Goal: Transaction & Acquisition: Purchase product/service

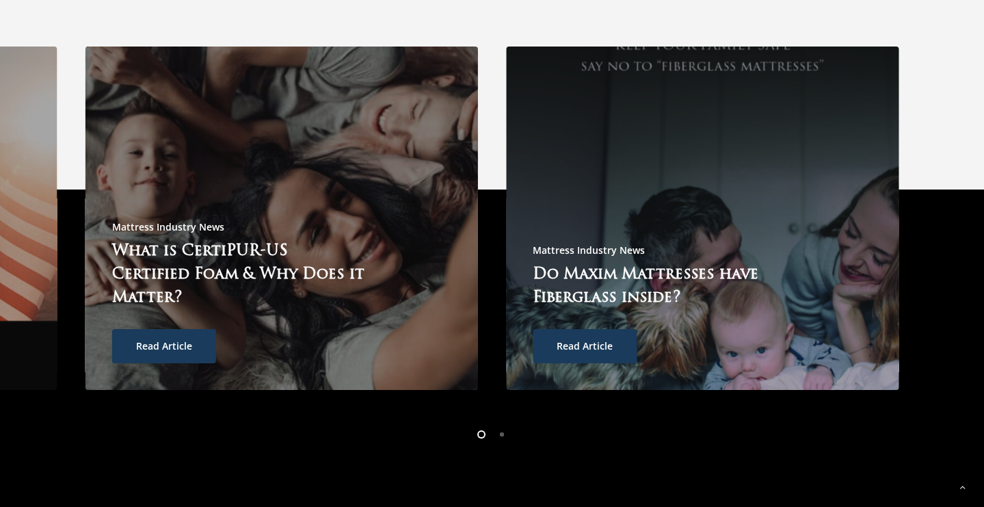
scroll to position [3631, 0]
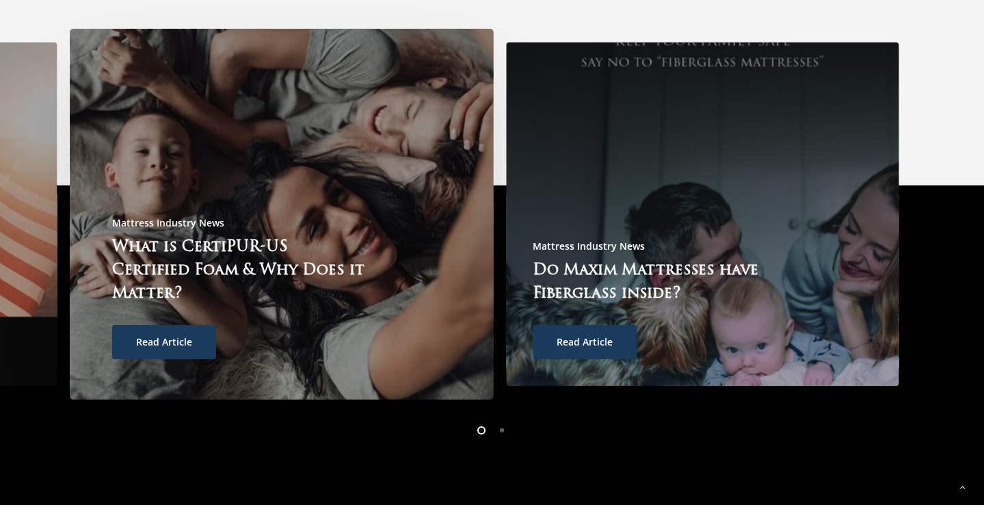
click at [150, 335] on span "Read Article" at bounding box center [164, 342] width 56 height 14
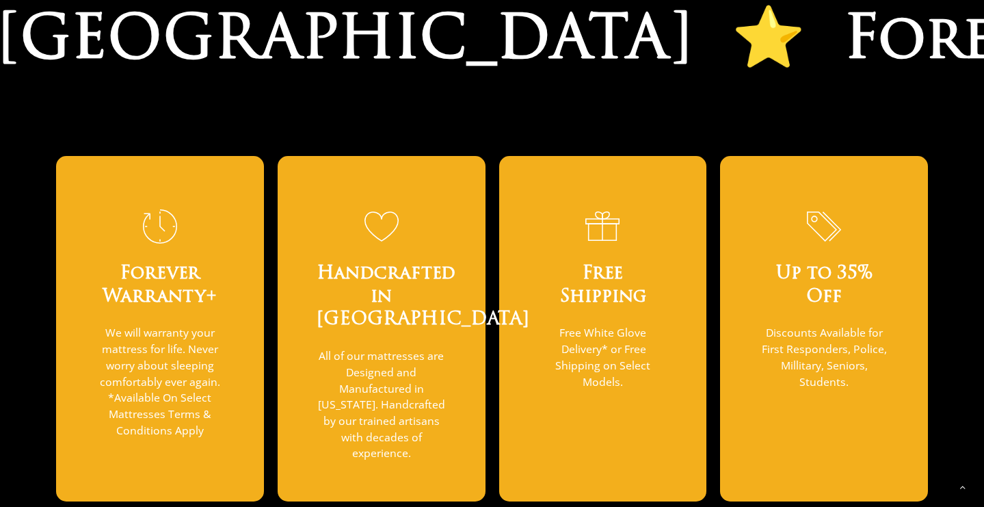
scroll to position [1040, 0]
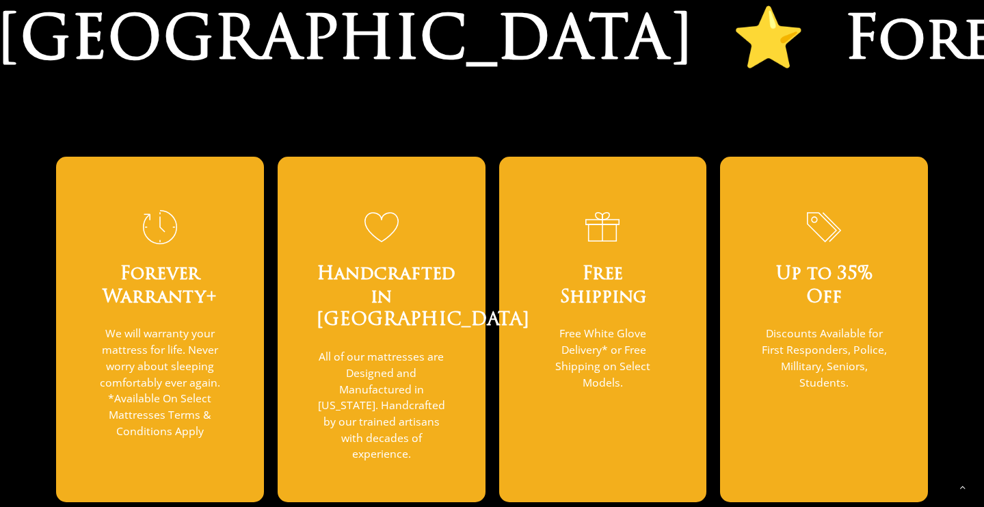
click at [348, 360] on p "All of our mattresses are Designed and Manufactured in [US_STATE]. Handcrafted …" at bounding box center [381, 405] width 129 height 113
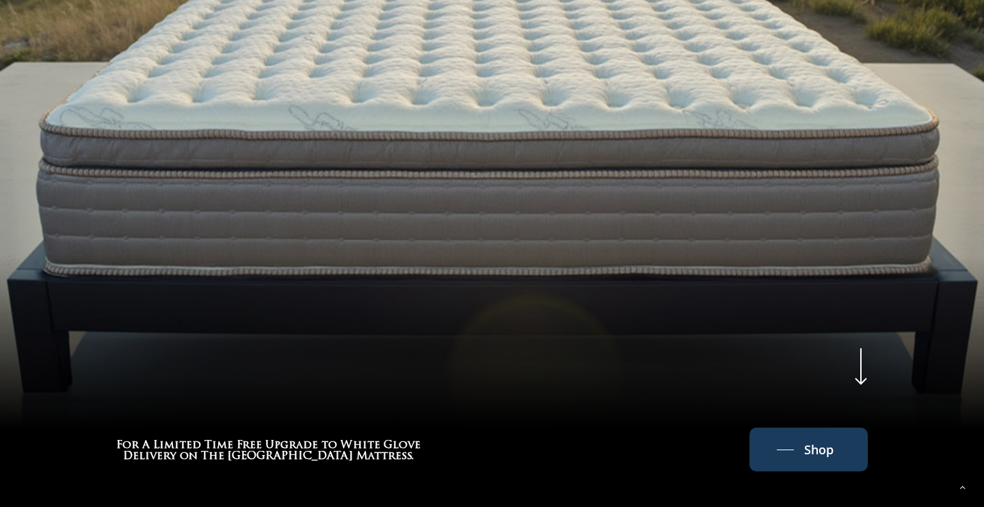
scroll to position [535, 0]
click at [792, 437] on link "Shop" at bounding box center [809, 448] width 64 height 22
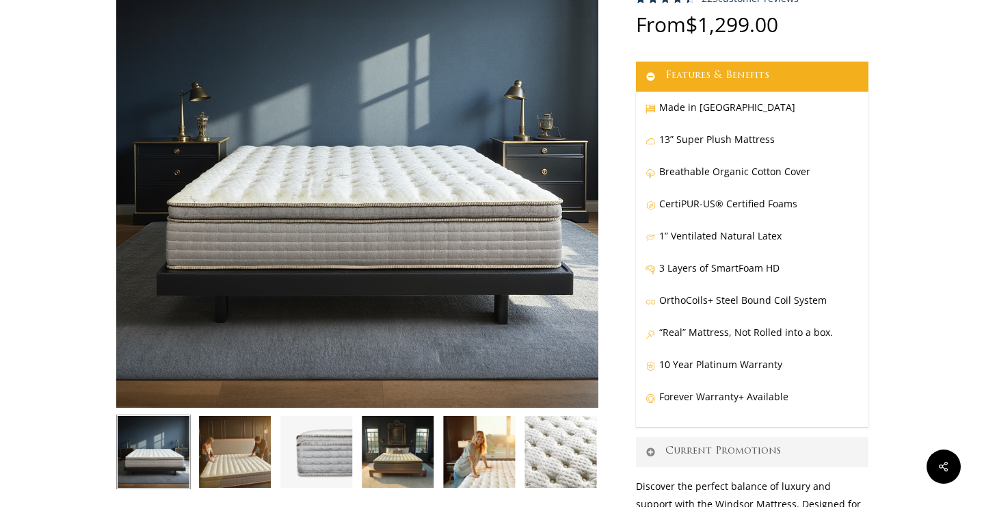
scroll to position [173, 0]
click at [758, 239] on p "1” Ventilated Natural Latex" at bounding box center [751, 242] width 213 height 32
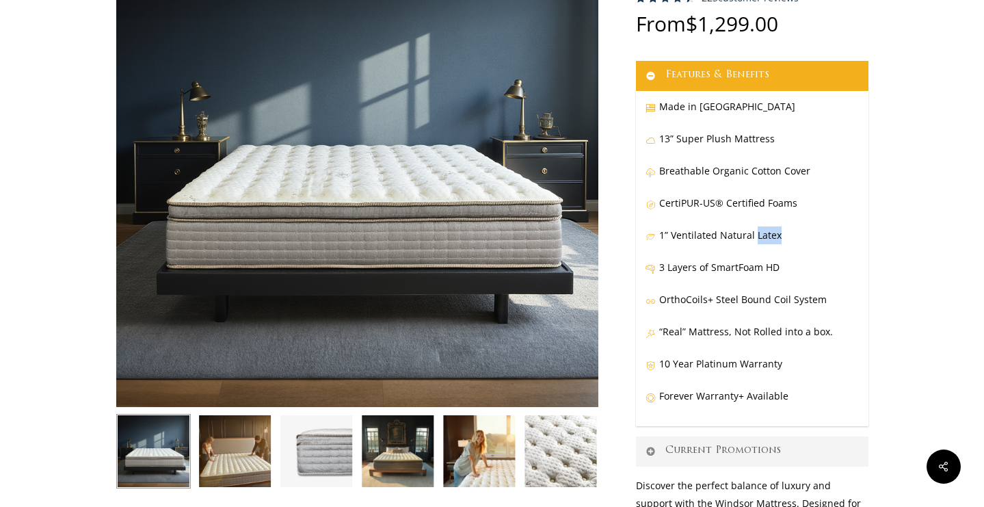
click at [758, 239] on p "1” Ventilated Natural Latex" at bounding box center [751, 242] width 213 height 32
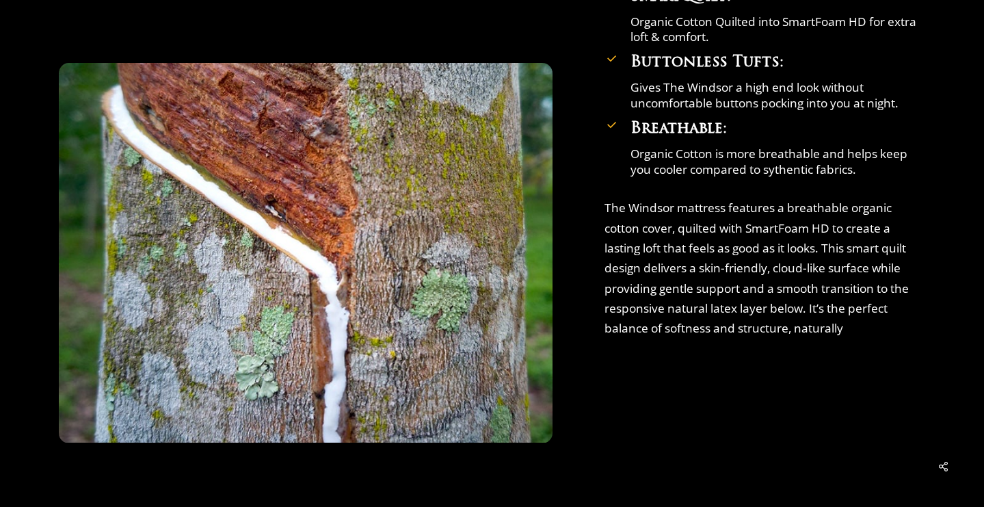
scroll to position [2965, 0]
